Goal: Task Accomplishment & Management: Use online tool/utility

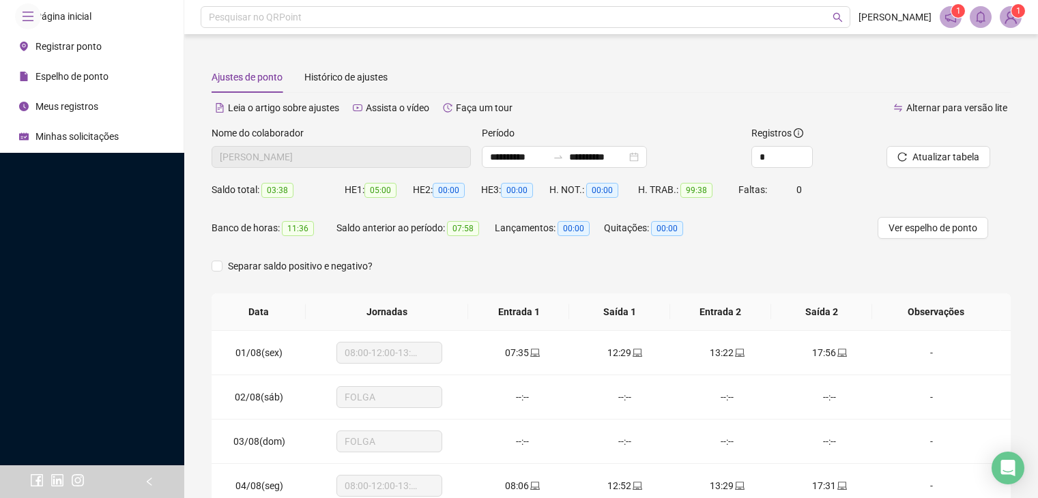
click at [78, 30] on div "Página inicial" at bounding box center [55, 16] width 72 height 27
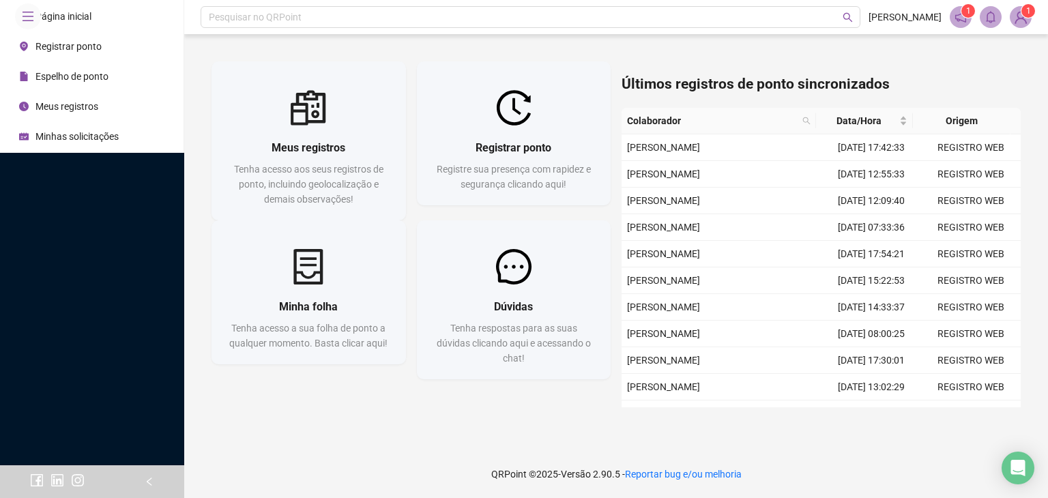
click at [538, 183] on span "Registre sua presença com rapidez e segurança clicando aqui!" at bounding box center [514, 177] width 154 height 26
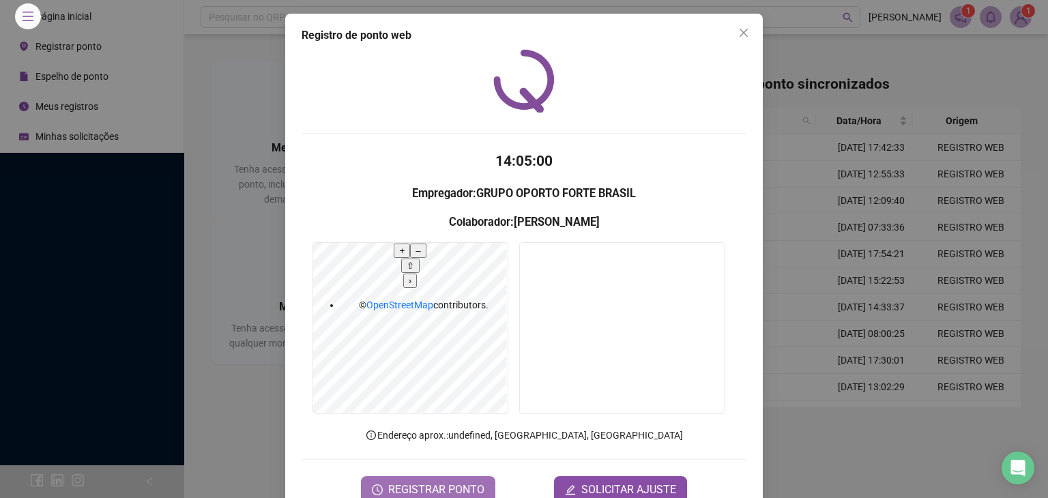
click at [452, 476] on button "REGISTRAR PONTO" at bounding box center [428, 489] width 134 height 27
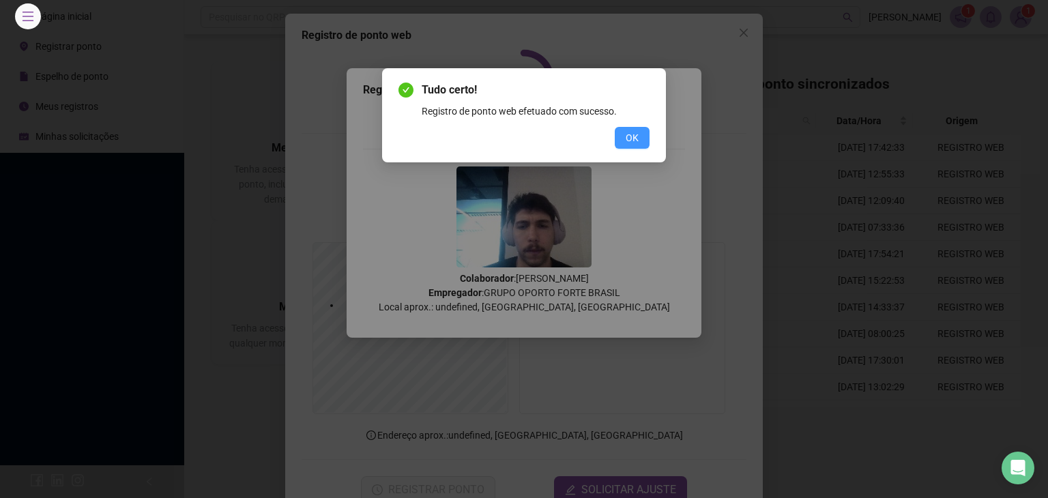
click at [632, 131] on span "OK" at bounding box center [632, 137] width 13 height 15
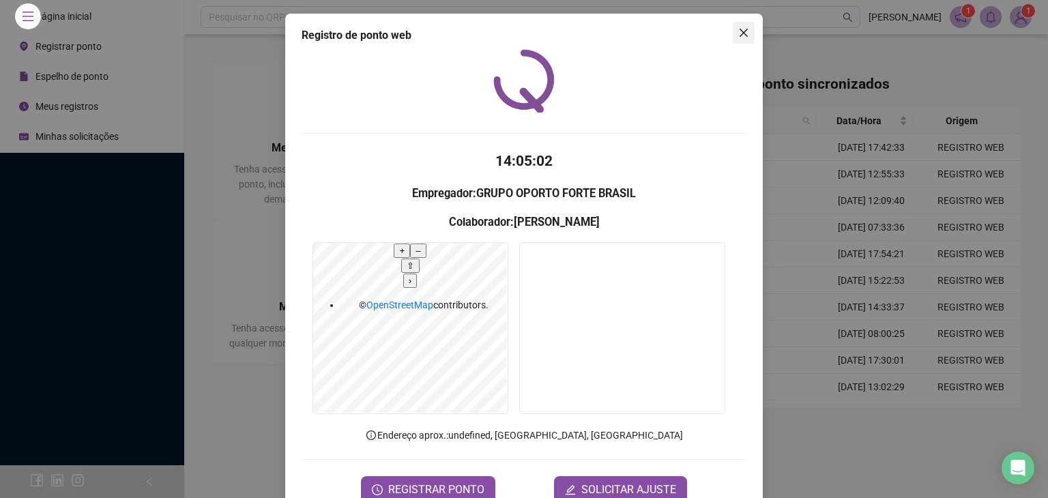
click at [744, 33] on span "Close" at bounding box center [744, 32] width 22 height 11
click at [744, 33] on header "Pesquisar no QRPoint [PERSON_NAME] 1 1" at bounding box center [616, 17] width 864 height 34
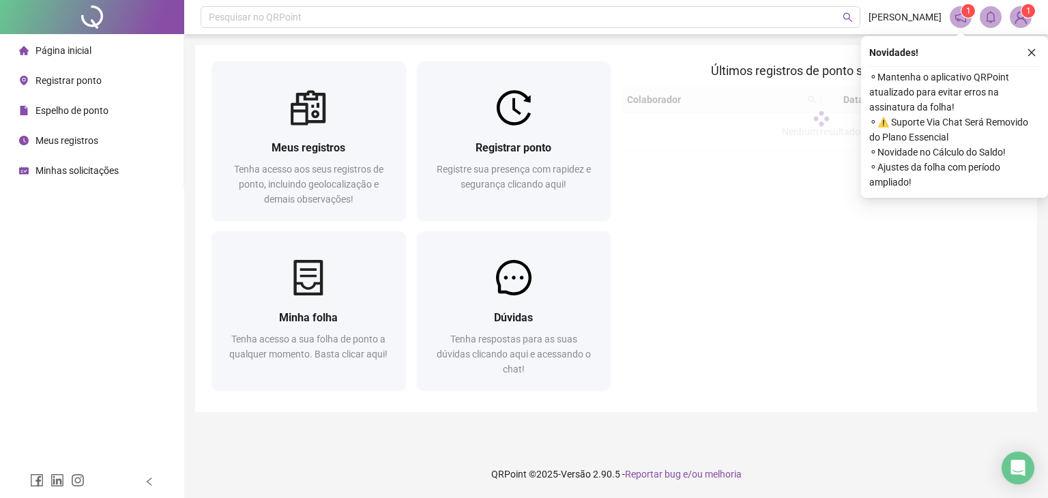
click at [985, 57] on div "Novidades !" at bounding box center [954, 52] width 171 height 16
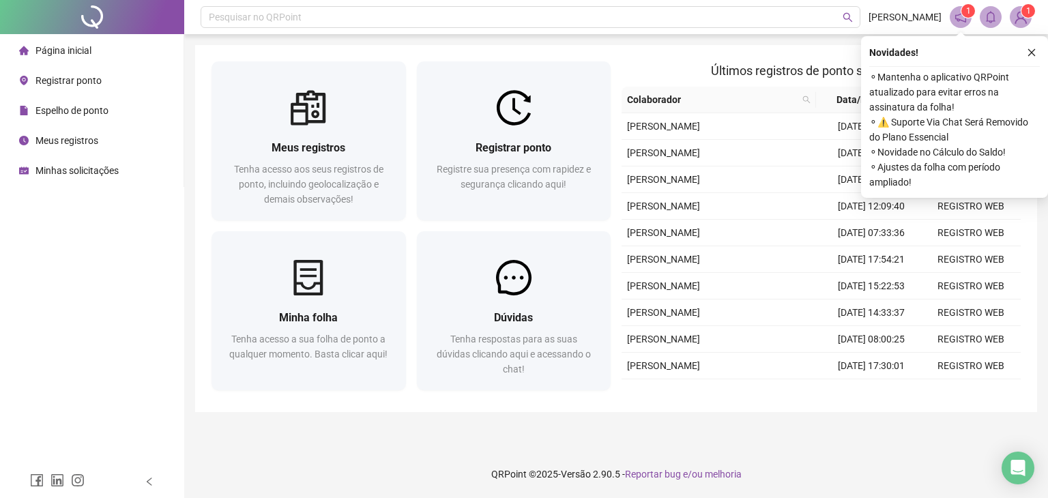
click at [1041, 54] on div "Novidades ! ⚬ Mantenha o aplicativo QRPoint atualizado para evitar erros na ass…" at bounding box center [954, 117] width 187 height 162
click at [1040, 54] on div "Novidades ! ⚬ Mantenha o aplicativo QRPoint atualizado para evitar erros na ass…" at bounding box center [954, 117] width 187 height 162
click at [1037, 55] on button "button" at bounding box center [1032, 52] width 16 height 16
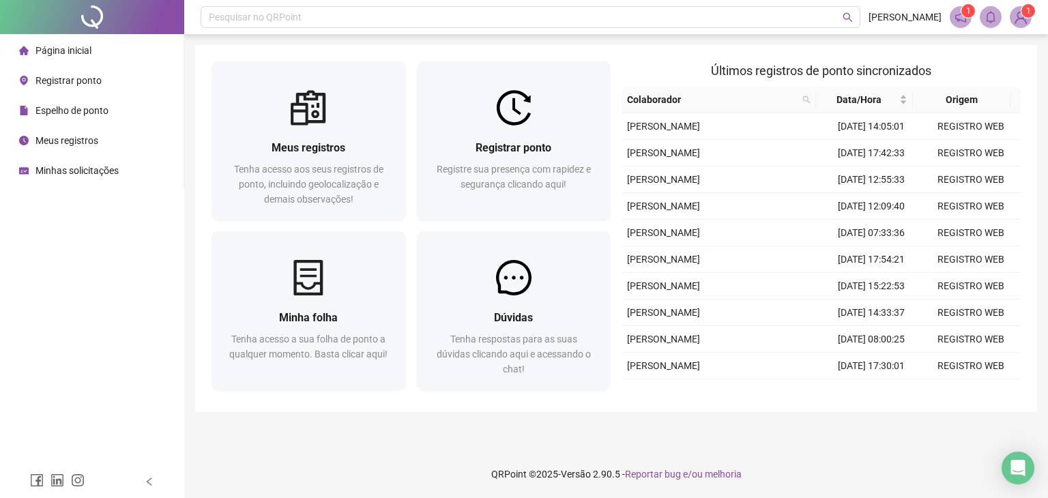
click at [993, 66] on h2 "Últimos registros de ponto sincronizados" at bounding box center [821, 70] width 399 height 19
click at [46, 222] on div "Página inicial Registrar ponto Espelho de ponto Meus registros Minhas solicitaç…" at bounding box center [92, 232] width 184 height 465
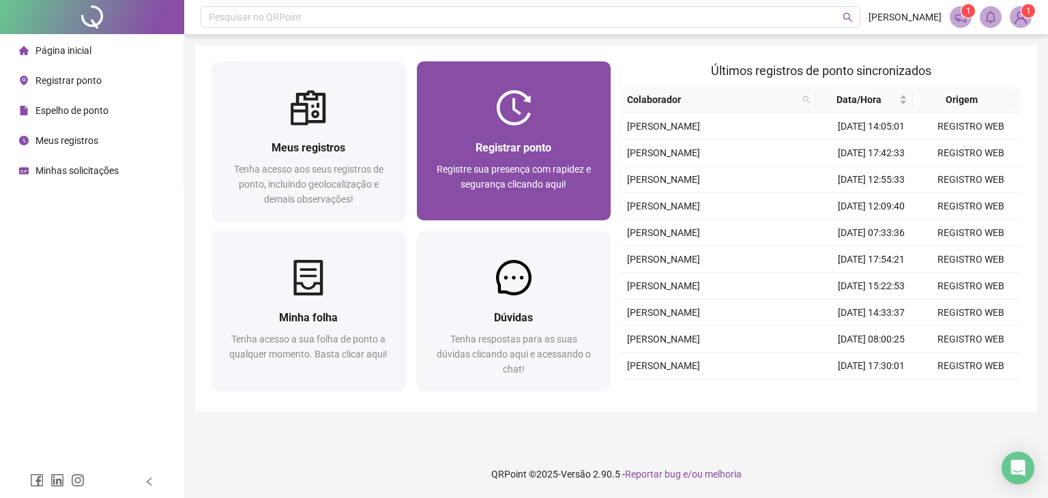
click at [496, 93] on img at bounding box center [513, 107] width 35 height 35
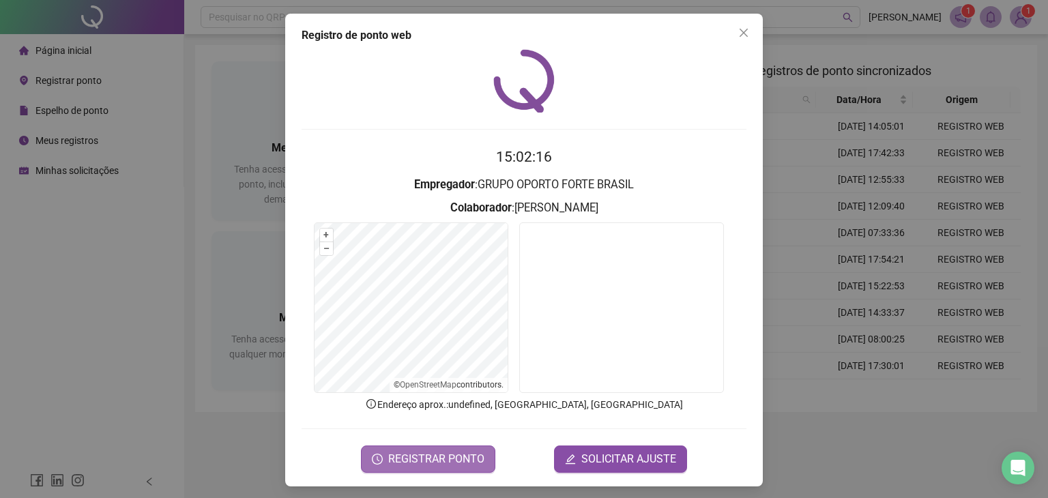
click at [448, 460] on span "REGISTRAR PONTO" at bounding box center [436, 459] width 96 height 16
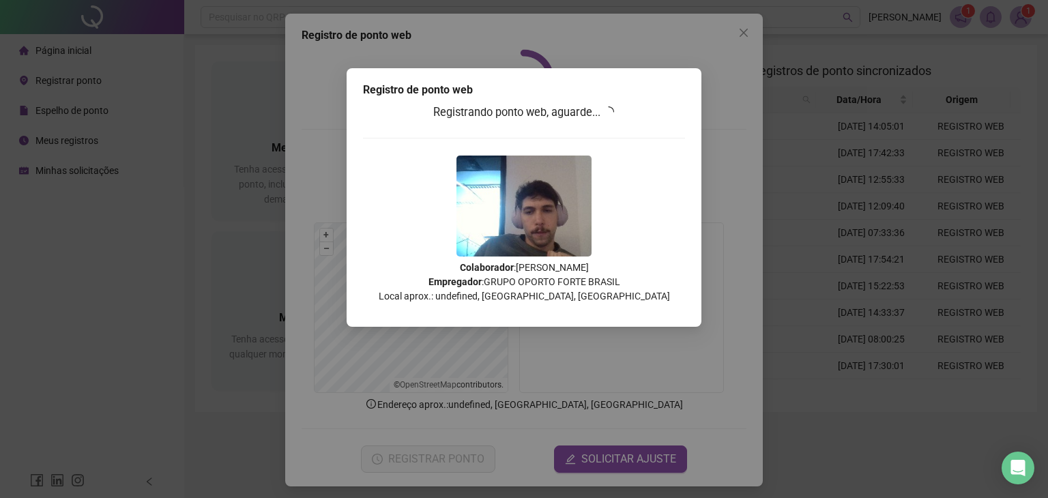
click at [448, 460] on div "Registro de ponto web Registrando ponto web, aguarde... Colaborador : [PERSON_N…" at bounding box center [524, 249] width 1048 height 498
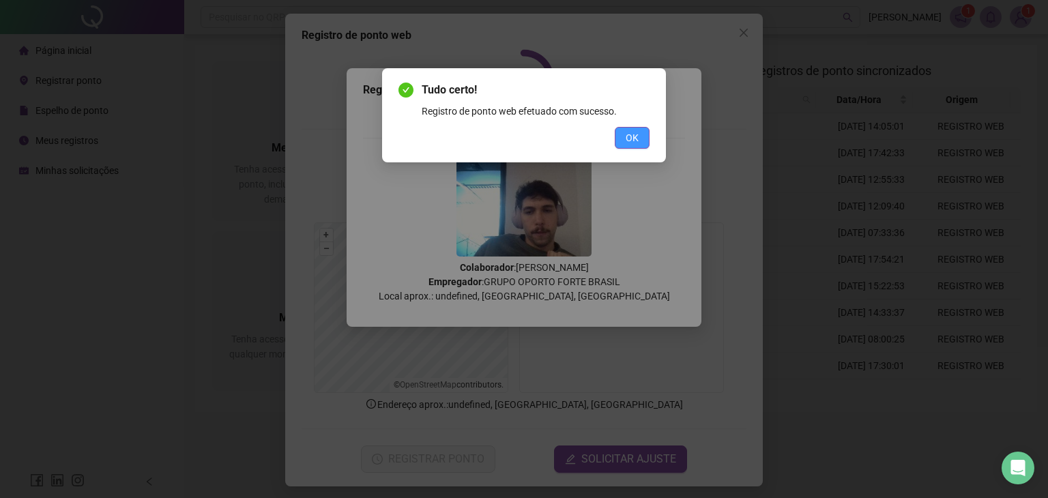
click at [620, 148] on button "OK" at bounding box center [632, 138] width 35 height 22
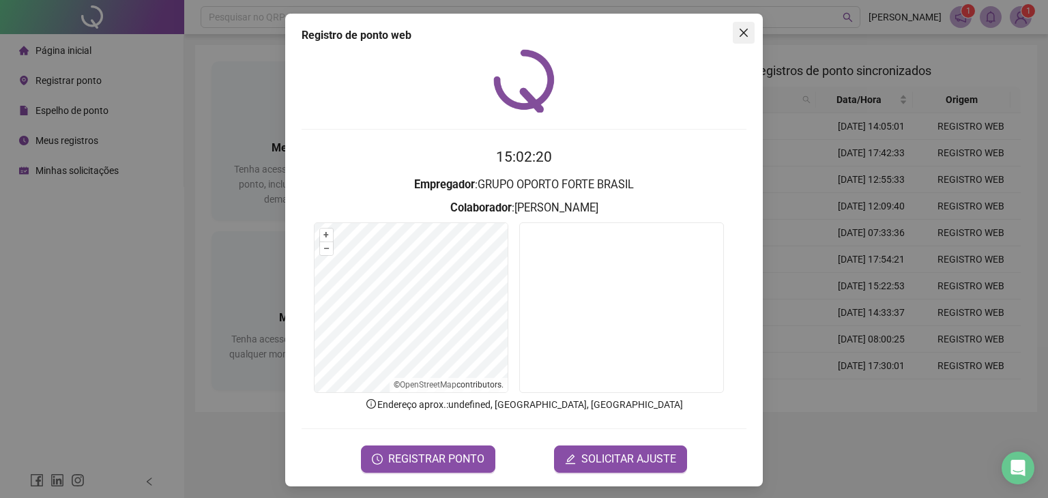
click at [738, 26] on button "Close" at bounding box center [744, 33] width 22 height 22
